Goal: Complete application form: Complete application form

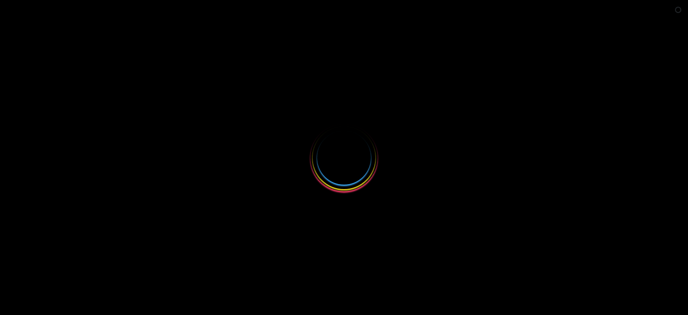
select select
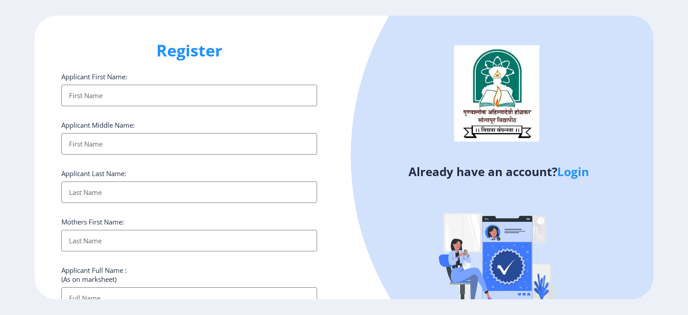
click at [572, 172] on link "Login" at bounding box center [573, 171] width 32 height 16
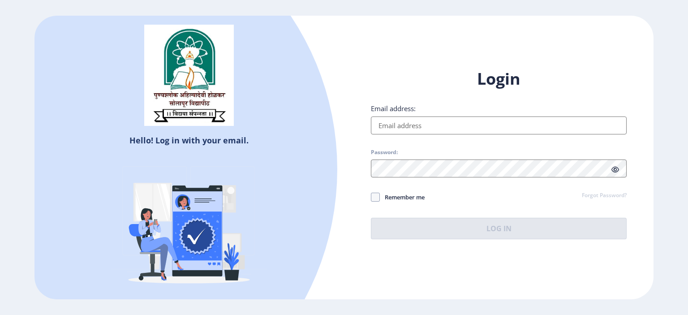
click at [457, 126] on input "Email address:" at bounding box center [499, 125] width 256 height 18
click at [432, 86] on h1 "Login" at bounding box center [499, 78] width 256 height 21
click at [430, 127] on input "Email address:" at bounding box center [499, 125] width 256 height 18
click at [329, 208] on div at bounding box center [62, 169] width 550 height 550
click at [407, 127] on input "Email address:" at bounding box center [499, 125] width 256 height 18
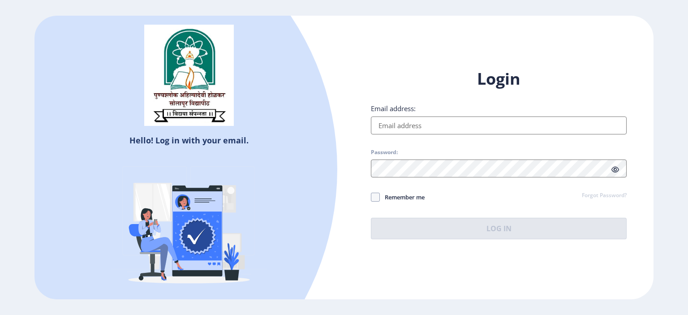
paste input "[EMAIL_ADDRESS][DOMAIN_NAME]"
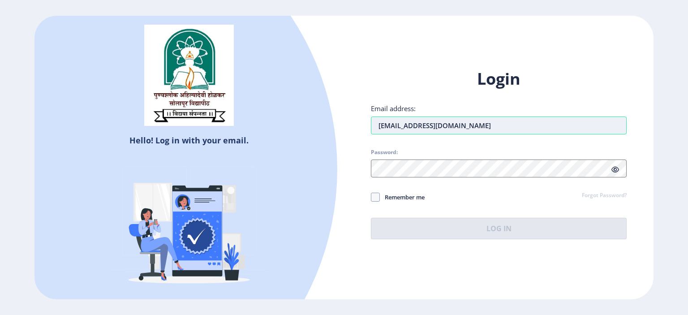
type input "[EMAIL_ADDRESS][DOMAIN_NAME]"
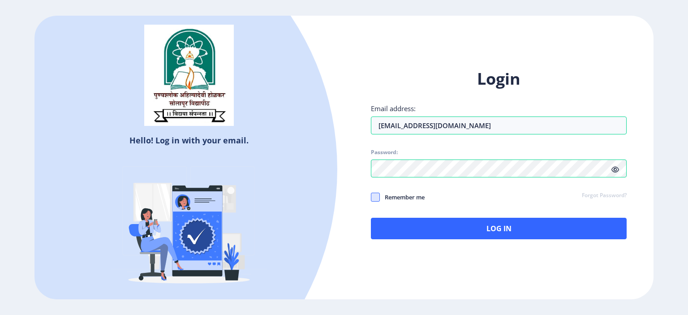
click at [378, 200] on span at bounding box center [375, 197] width 9 height 9
click at [371, 197] on input "Remember me" at bounding box center [371, 197] width 0 height 0
checkbox input "true"
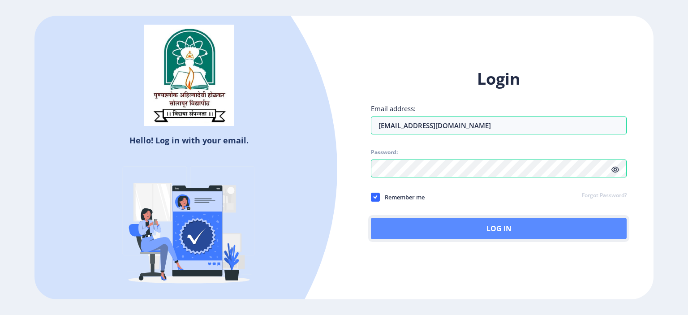
click at [507, 229] on button "Log In" at bounding box center [499, 228] width 256 height 21
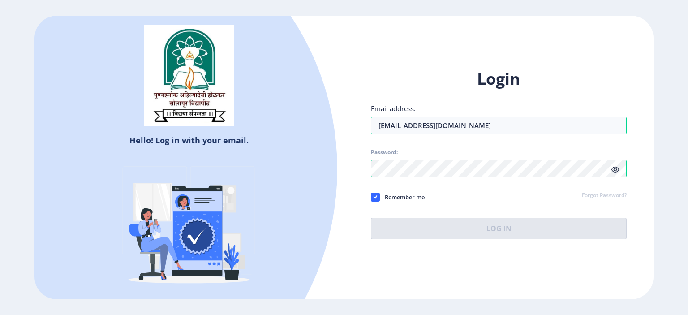
click at [618, 169] on icon at bounding box center [615, 169] width 8 height 7
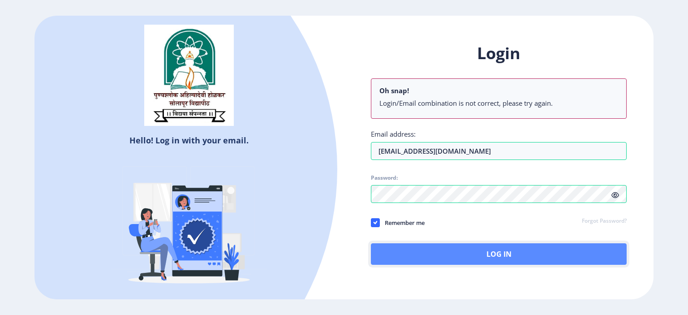
click at [481, 250] on button "Log In" at bounding box center [499, 253] width 256 height 21
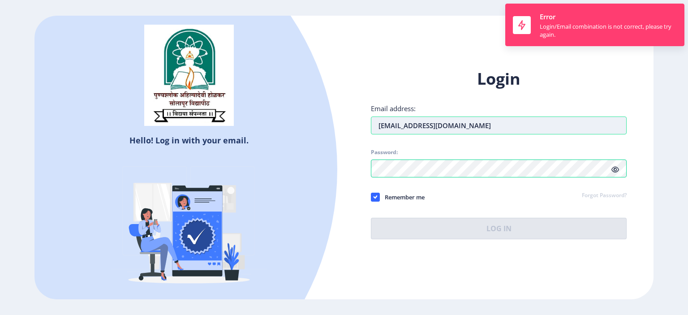
click at [382, 124] on input "[EMAIL_ADDRESS][DOMAIN_NAME]" at bounding box center [499, 125] width 256 height 18
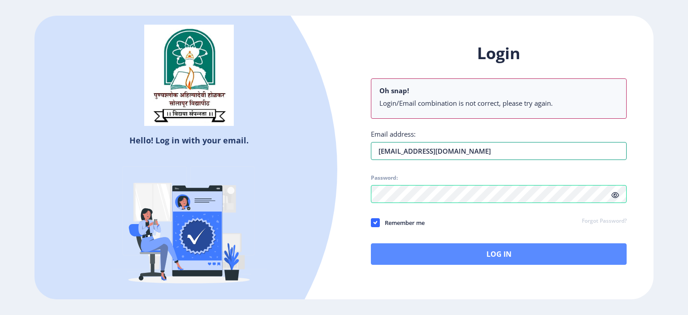
type input "[EMAIL_ADDRESS][DOMAIN_NAME]"
click at [502, 257] on button "Log In" at bounding box center [499, 253] width 256 height 21
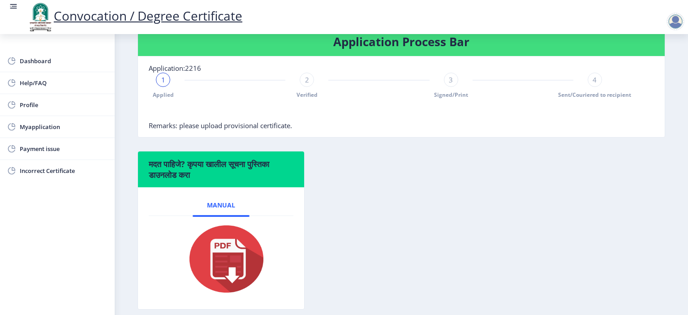
scroll to position [239, 0]
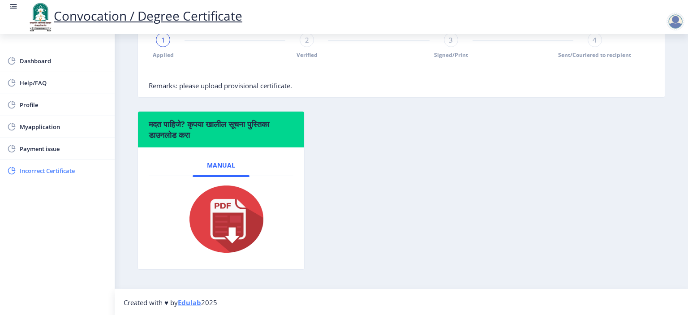
click at [38, 170] on span "Incorrect Certificate" at bounding box center [64, 170] width 88 height 11
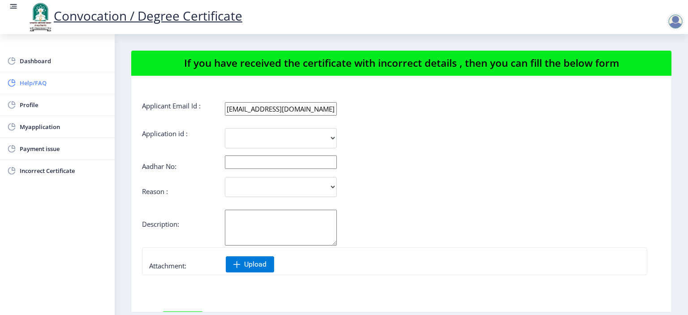
click at [33, 80] on span "Help/FAQ" at bounding box center [64, 82] width 88 height 11
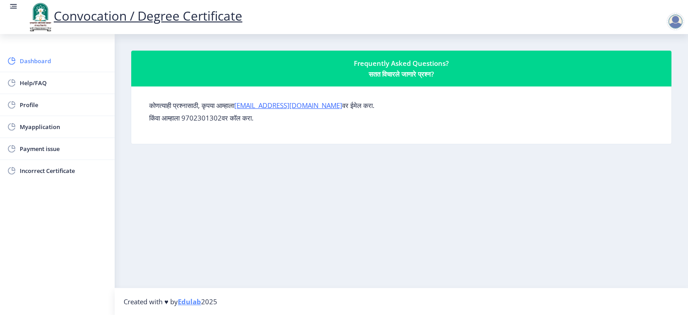
click at [41, 55] on link "Dashboard" at bounding box center [57, 60] width 115 height 21
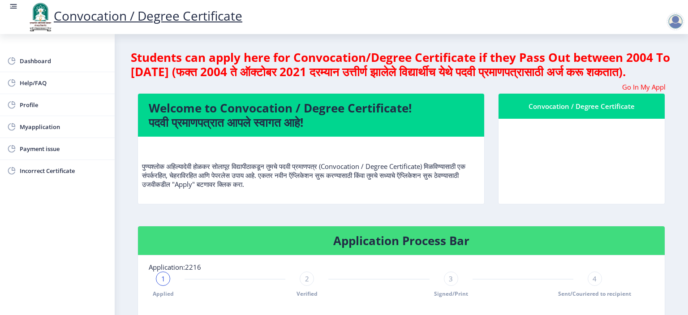
drag, startPoint x: 236, startPoint y: 76, endPoint x: 657, endPoint y: 72, distance: 421.4
click at [657, 72] on h4 "Students can apply here for Convocation/Degree Certificate if they Pass Out bet…" at bounding box center [401, 64] width 541 height 29
click at [442, 71] on h4 "Students can apply here for Convocation/Degree Certificate if they Pass Out bet…" at bounding box center [401, 64] width 541 height 29
drag, startPoint x: 365, startPoint y: 100, endPoint x: 448, endPoint y: 106, distance: 83.5
click at [448, 91] on marquee "Go In My Application Tab and check the status of Errata" at bounding box center [401, 86] width 528 height 9
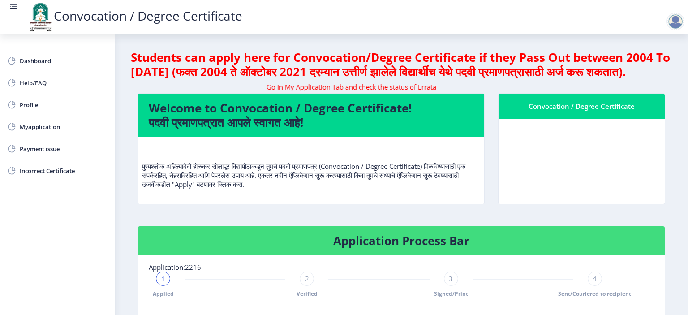
click at [383, 159] on p "पुण्यश्लोक अहिल्यादेवी होळकर सोलापूर विद्यापीठाकडून तुमचे पदवी प्रमाणपत्र (Conv…" at bounding box center [311, 166] width 338 height 45
click at [340, 91] on marquee "Go In My Application Tab and check the status of Errata" at bounding box center [401, 86] width 528 height 9
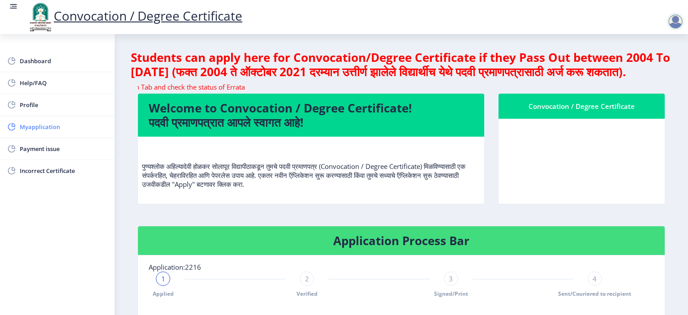
click at [37, 127] on span "Myapplication" at bounding box center [64, 126] width 88 height 11
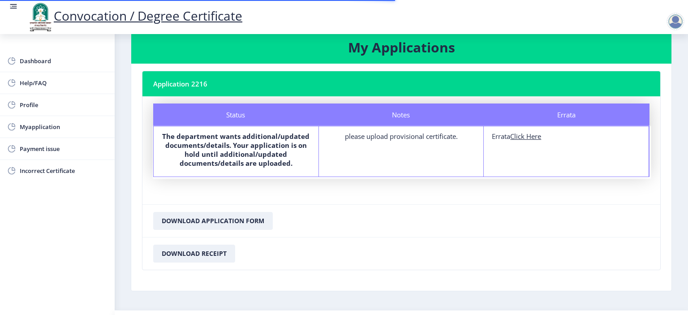
scroll to position [30, 0]
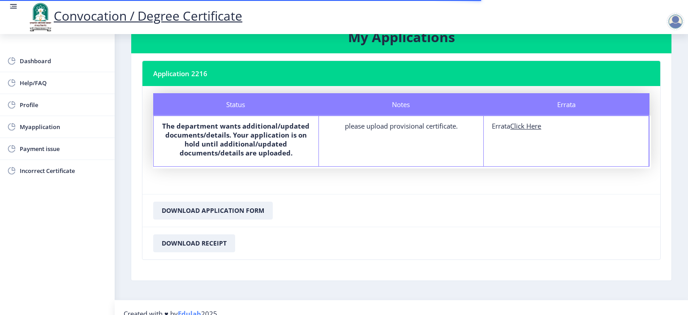
click at [526, 127] on u "Click Here" at bounding box center [525, 125] width 31 height 9
select select
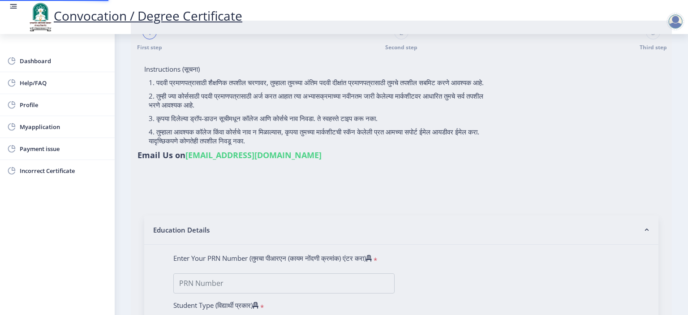
type input "jamakhandi [PERSON_NAME]"
type input "Ambavva"
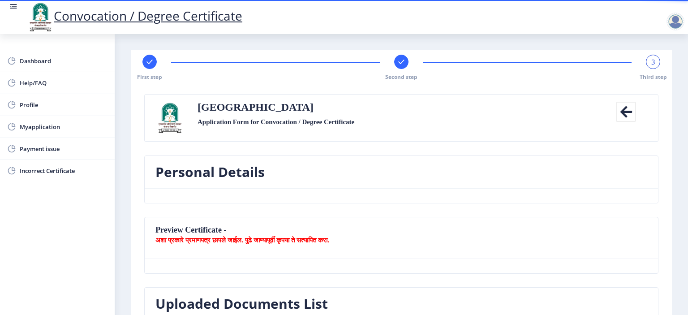
click at [620, 107] on icon at bounding box center [626, 112] width 20 height 20
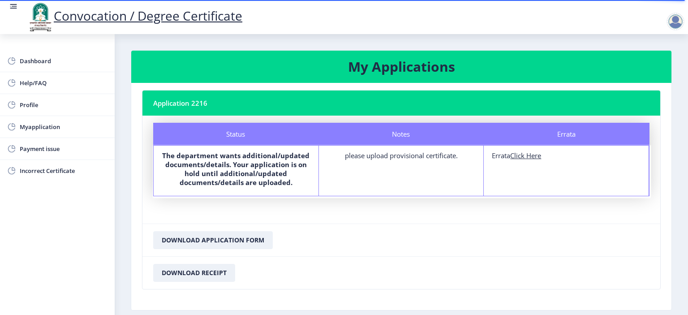
drag, startPoint x: 342, startPoint y: 157, endPoint x: 467, endPoint y: 176, distance: 126.3
click at [466, 172] on div "Notes please upload provisional certificate." at bounding box center [401, 171] width 165 height 50
click at [466, 178] on div "Notes please upload provisional certificate." at bounding box center [401, 171] width 165 height 50
click at [243, 166] on b "The department wants additional/updated documents/details. Your application is …" at bounding box center [235, 169] width 147 height 36
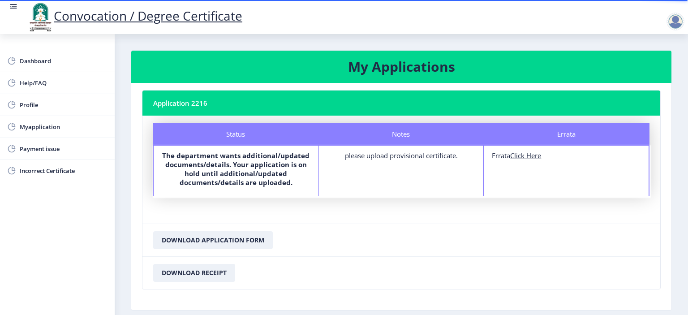
click at [243, 166] on b "The department wants additional/updated documents/details. Your application is …" at bounding box center [235, 169] width 147 height 36
click at [395, 175] on div "Notes please upload provisional certificate." at bounding box center [401, 171] width 165 height 50
click at [521, 156] on u "Click Here" at bounding box center [525, 155] width 31 height 9
select select
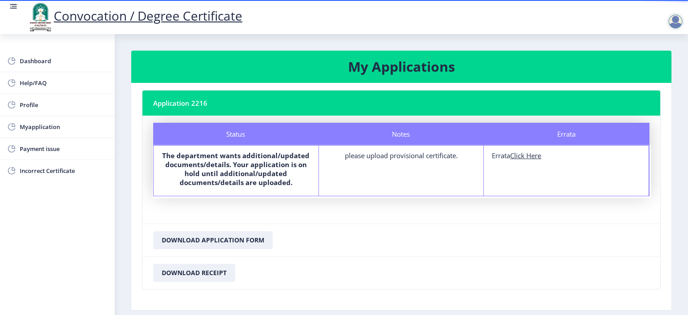
select select
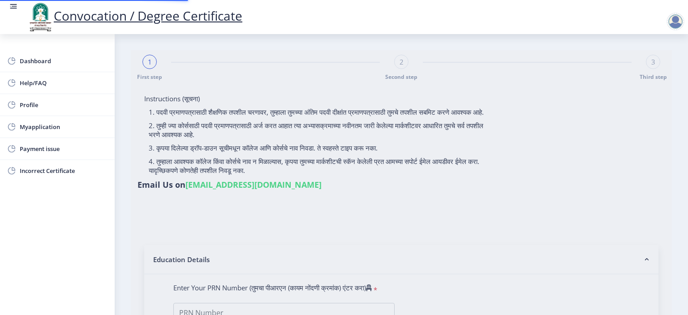
type input "jamakhandi [PERSON_NAME]"
type input "Ambavva"
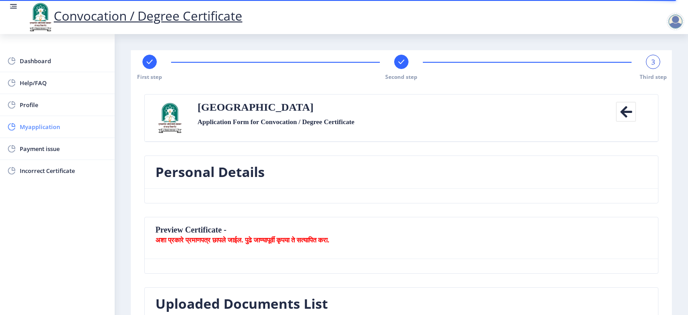
click at [42, 122] on span "Myapplication" at bounding box center [64, 126] width 88 height 11
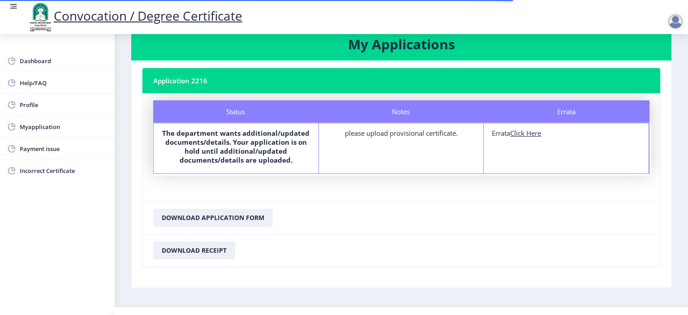
scroll to position [40, 0]
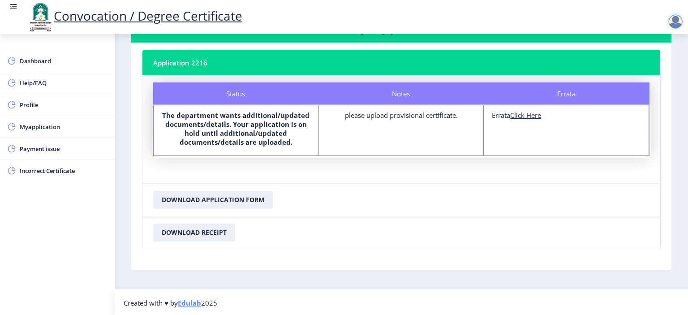
click at [527, 115] on u "Click Here" at bounding box center [525, 115] width 31 height 9
select select
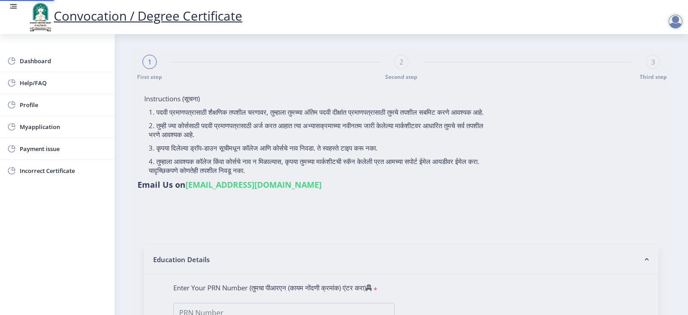
type input "jamakhandi [PERSON_NAME]"
type input "Ambavva"
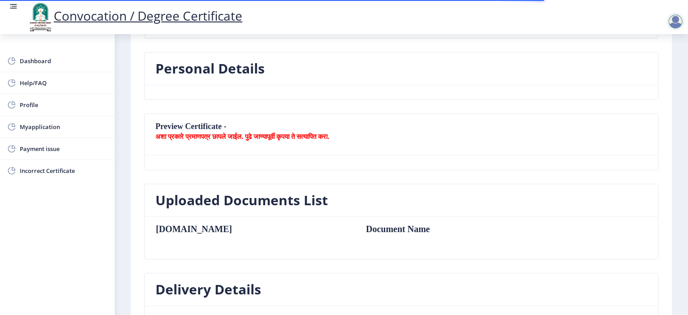
scroll to position [119, 0]
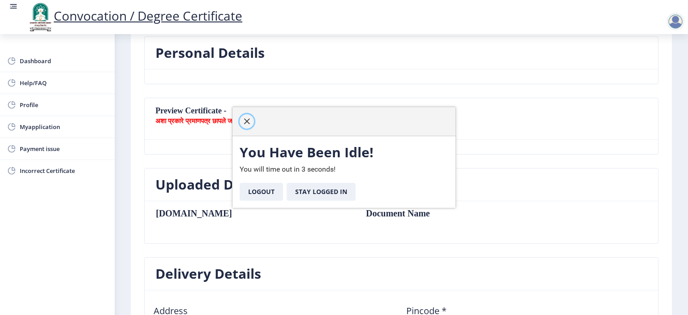
click at [246, 122] on span "button" at bounding box center [246, 121] width 7 height 7
